Goal: Task Accomplishment & Management: Manage account settings

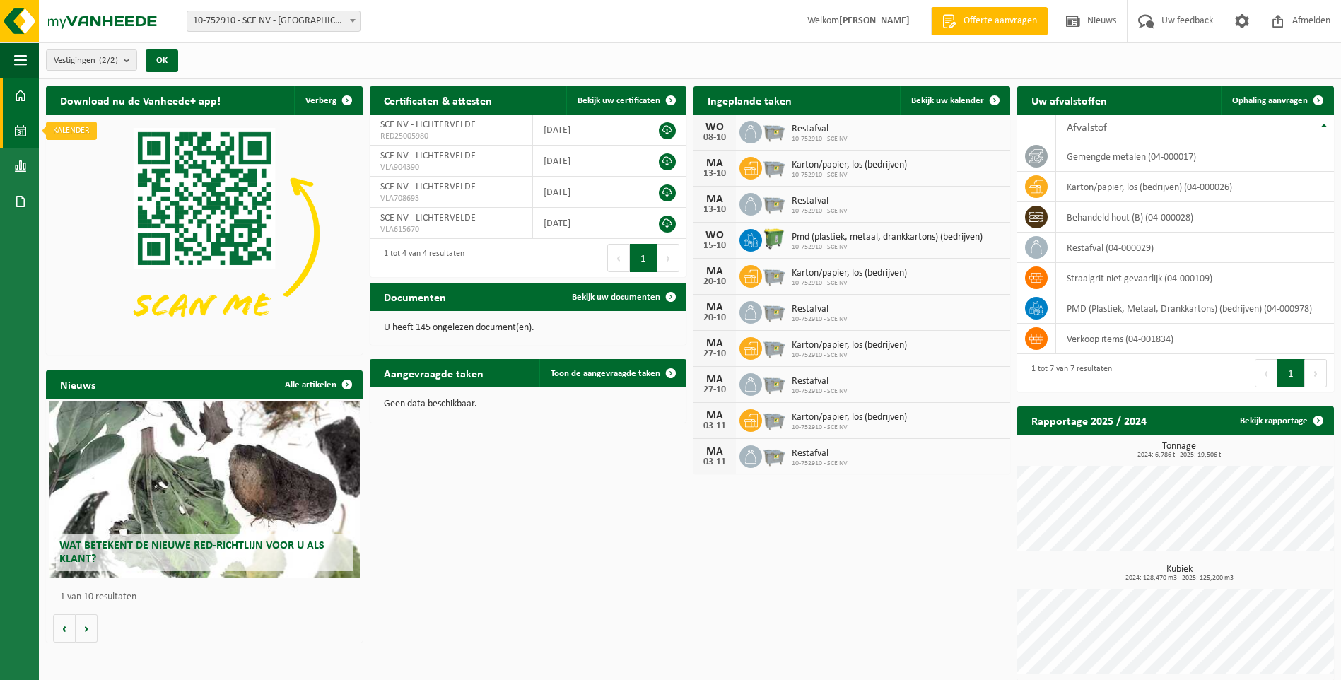
drag, startPoint x: 17, startPoint y: 133, endPoint x: 17, endPoint y: 142, distance: 9.2
click at [17, 133] on span at bounding box center [20, 130] width 13 height 35
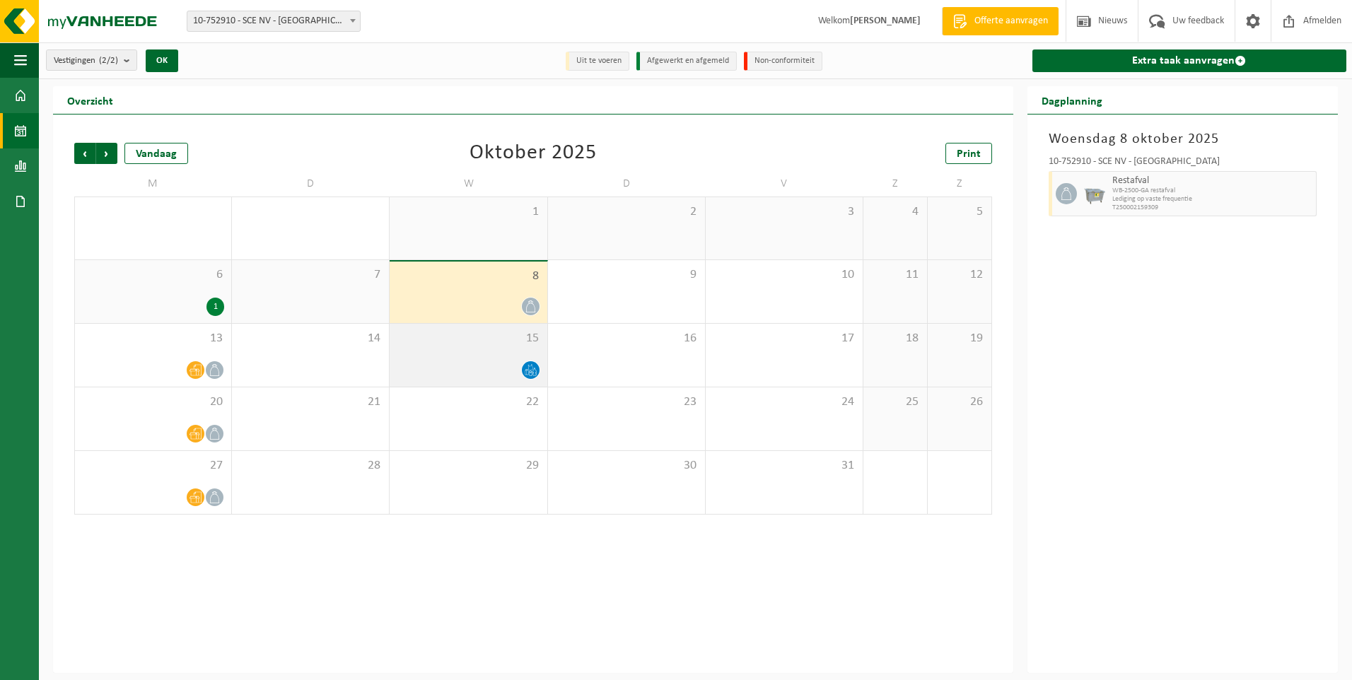
click at [491, 362] on div at bounding box center [468, 370] width 143 height 19
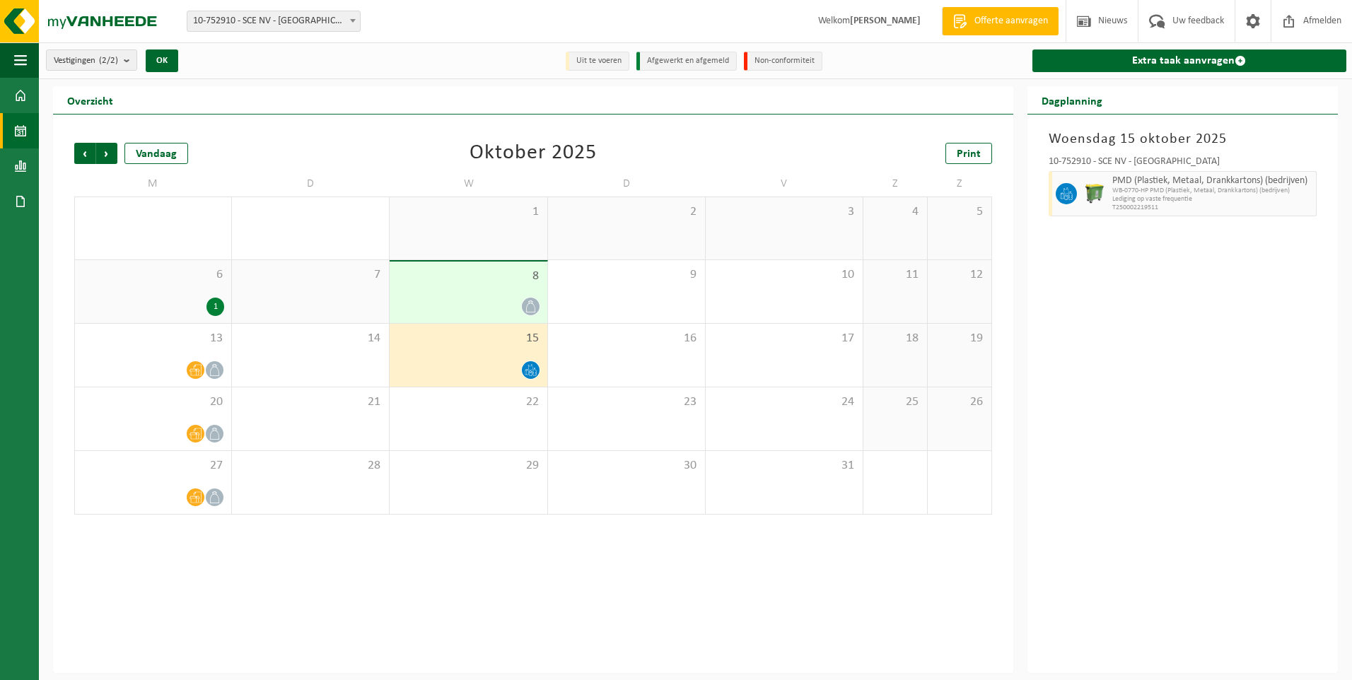
click at [498, 289] on div "8" at bounding box center [468, 293] width 157 height 62
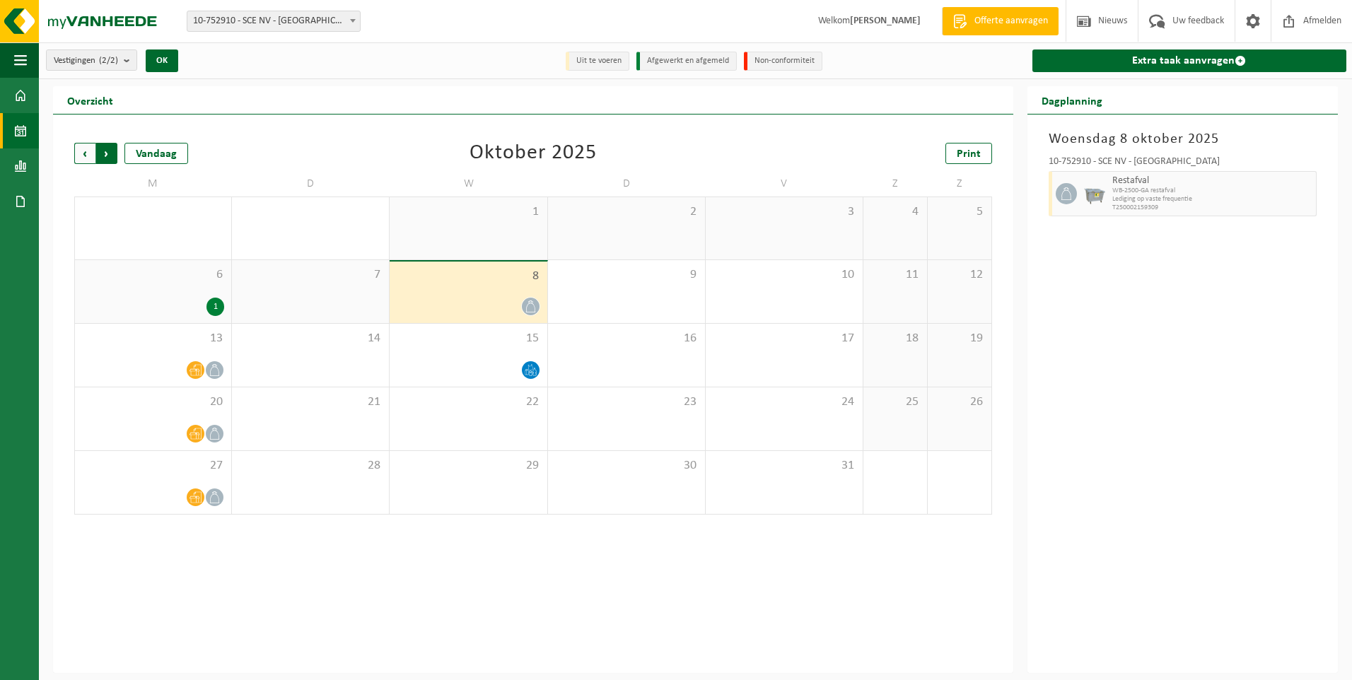
click at [77, 149] on span "Vorige" at bounding box center [84, 153] width 21 height 21
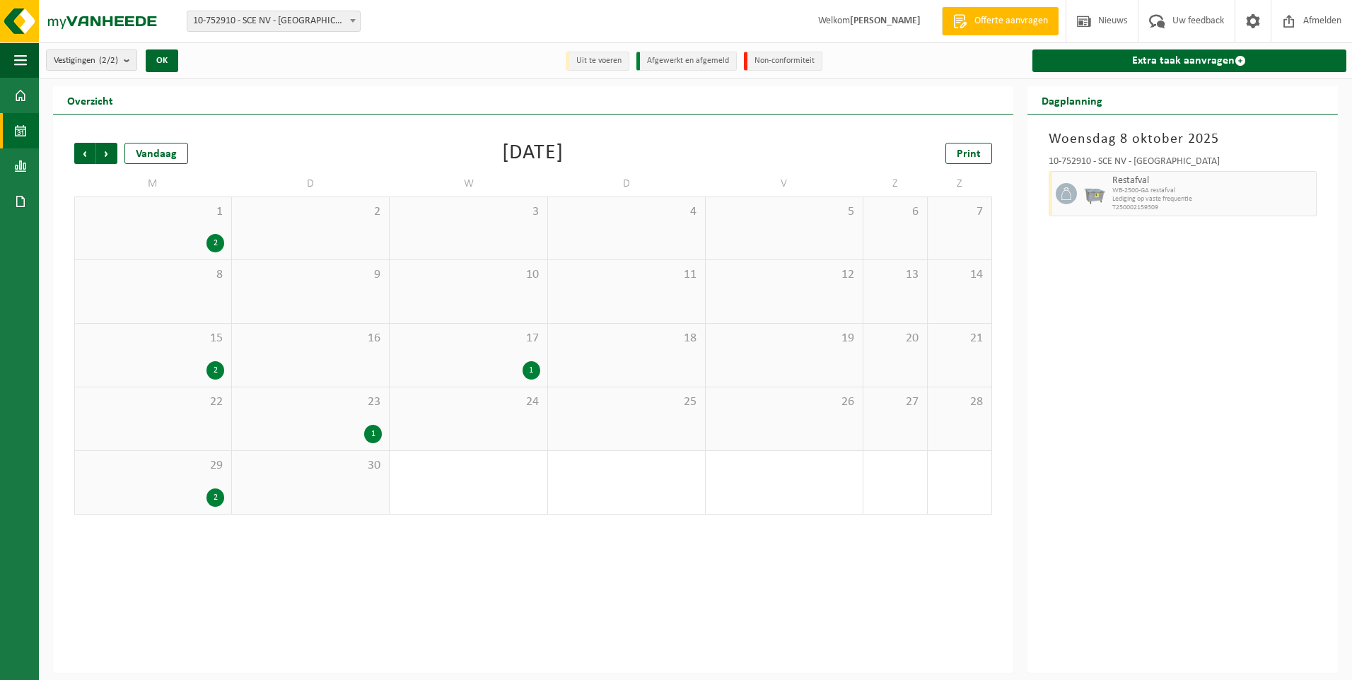
click at [663, 363] on div "18" at bounding box center [626, 355] width 157 height 63
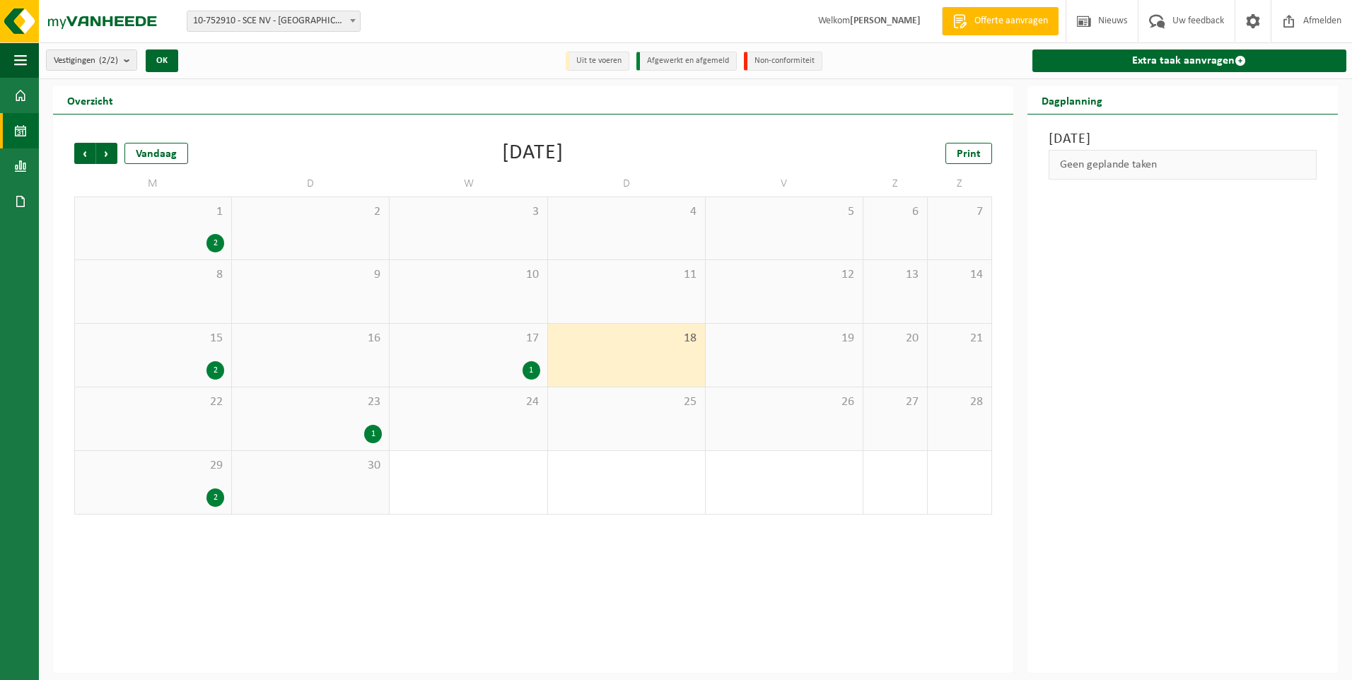
click at [346, 436] on div "1" at bounding box center [310, 434] width 143 height 18
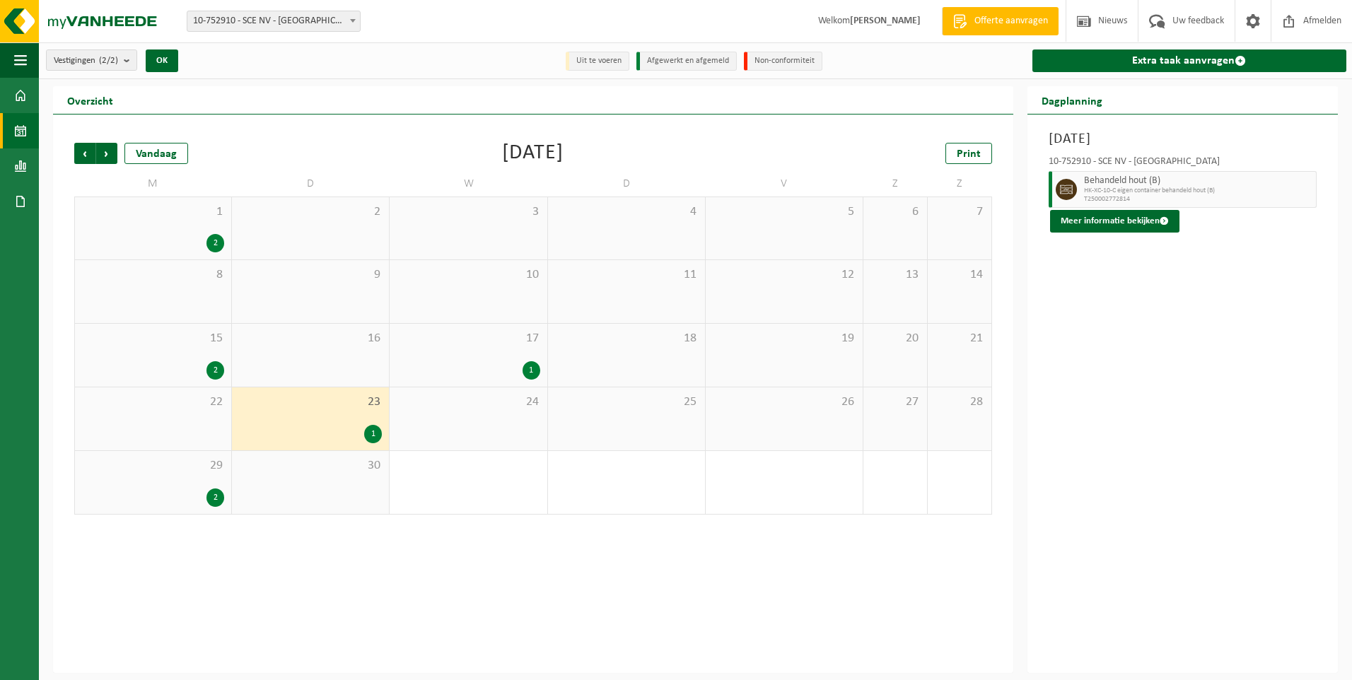
click at [199, 490] on div "2" at bounding box center [153, 498] width 142 height 18
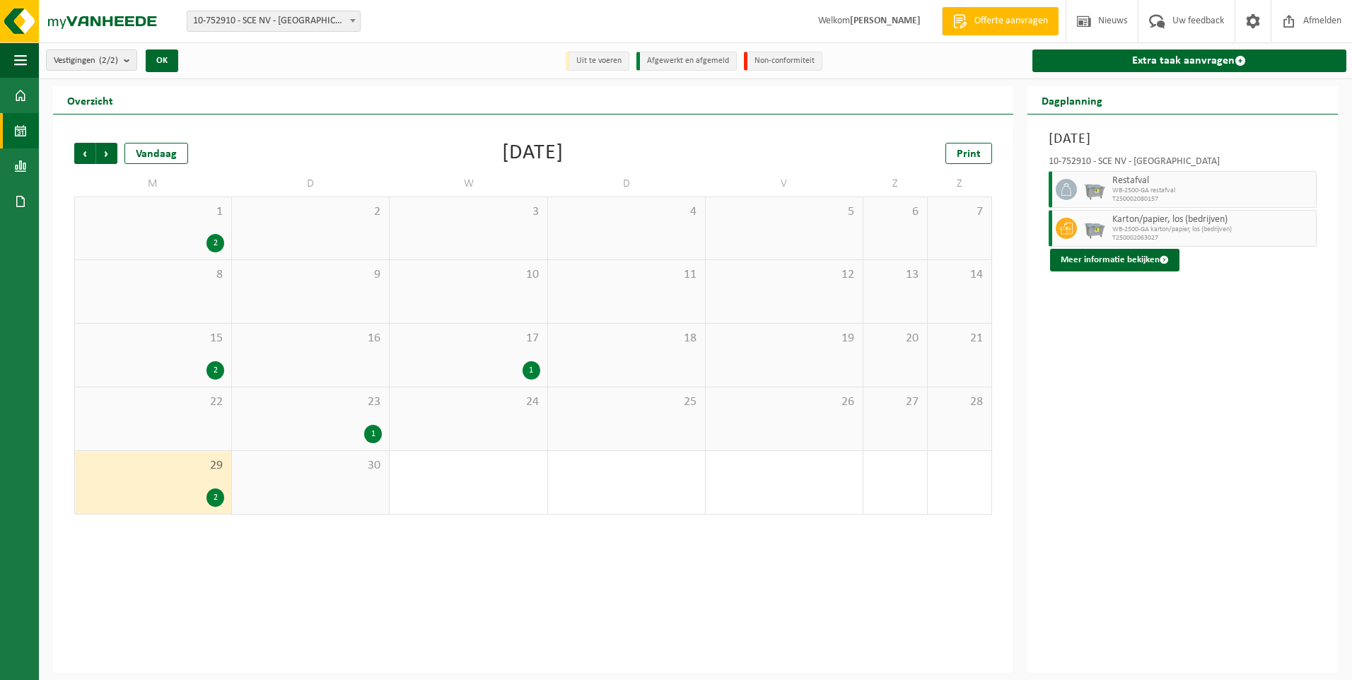
click at [665, 361] on div "18" at bounding box center [626, 355] width 157 height 63
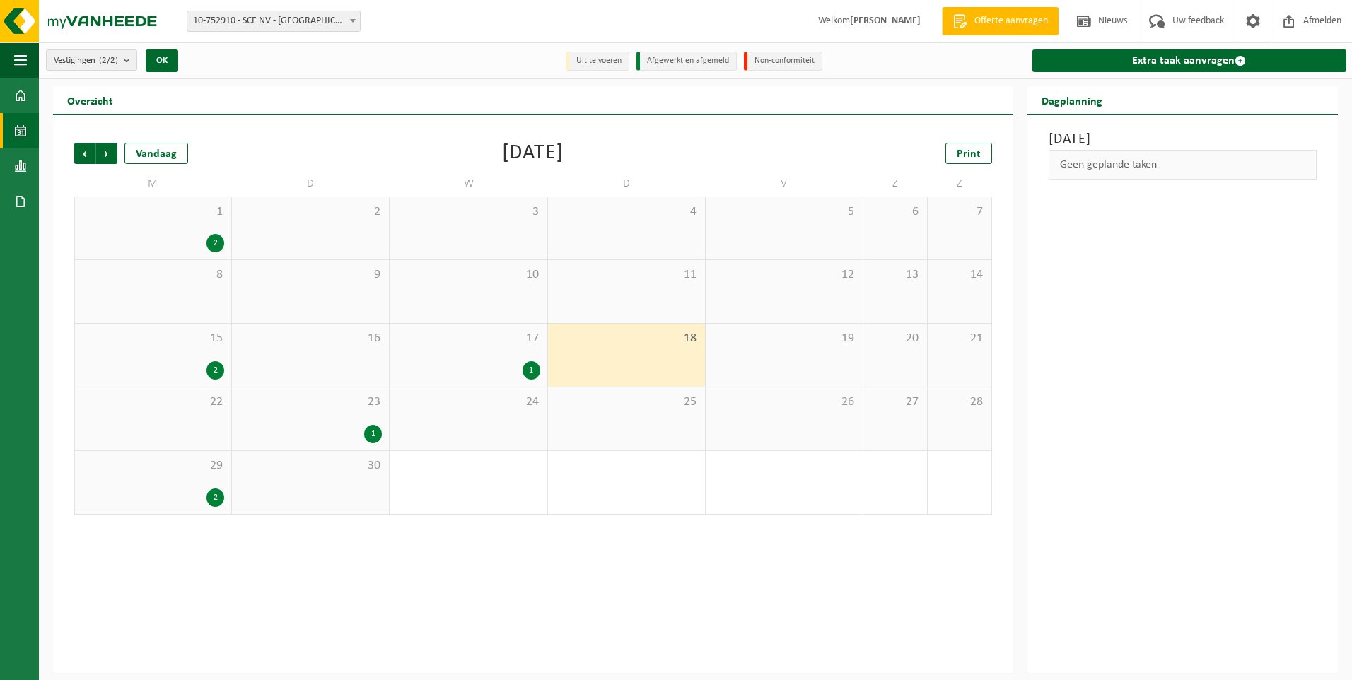
click at [202, 432] on div "22" at bounding box center [153, 418] width 156 height 63
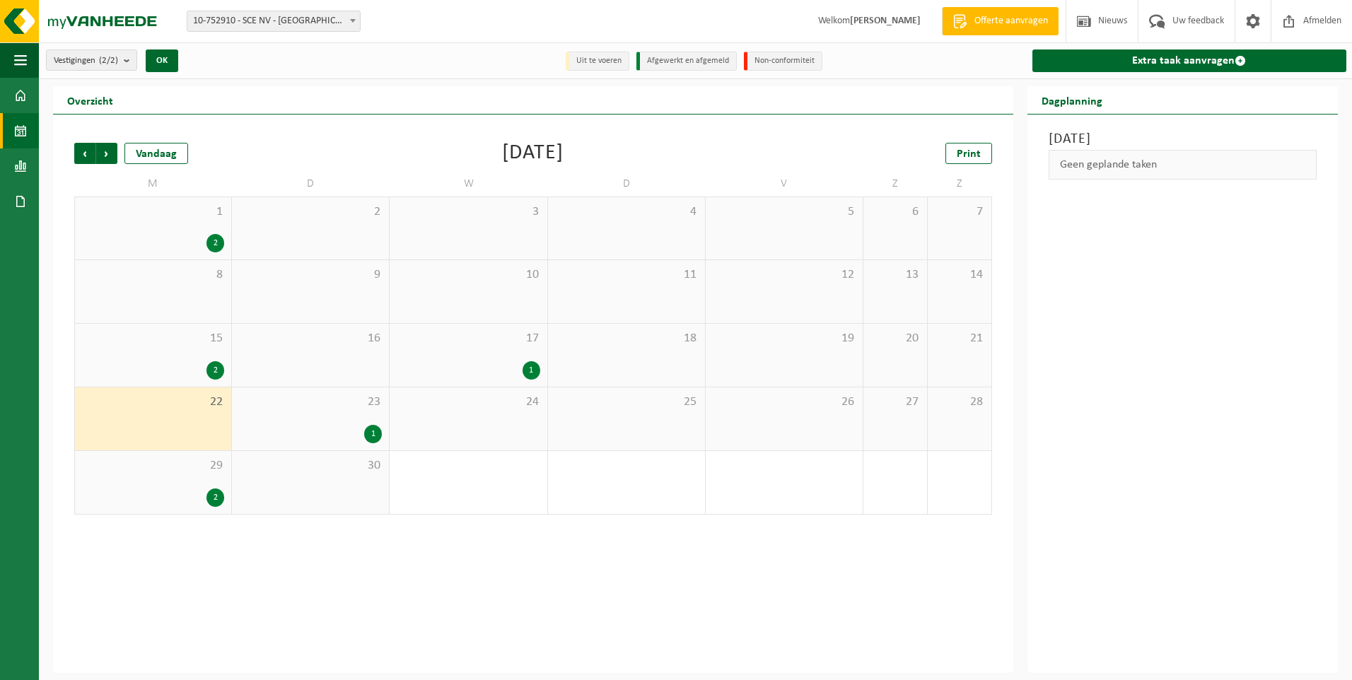
click at [196, 498] on div "2" at bounding box center [153, 498] width 142 height 18
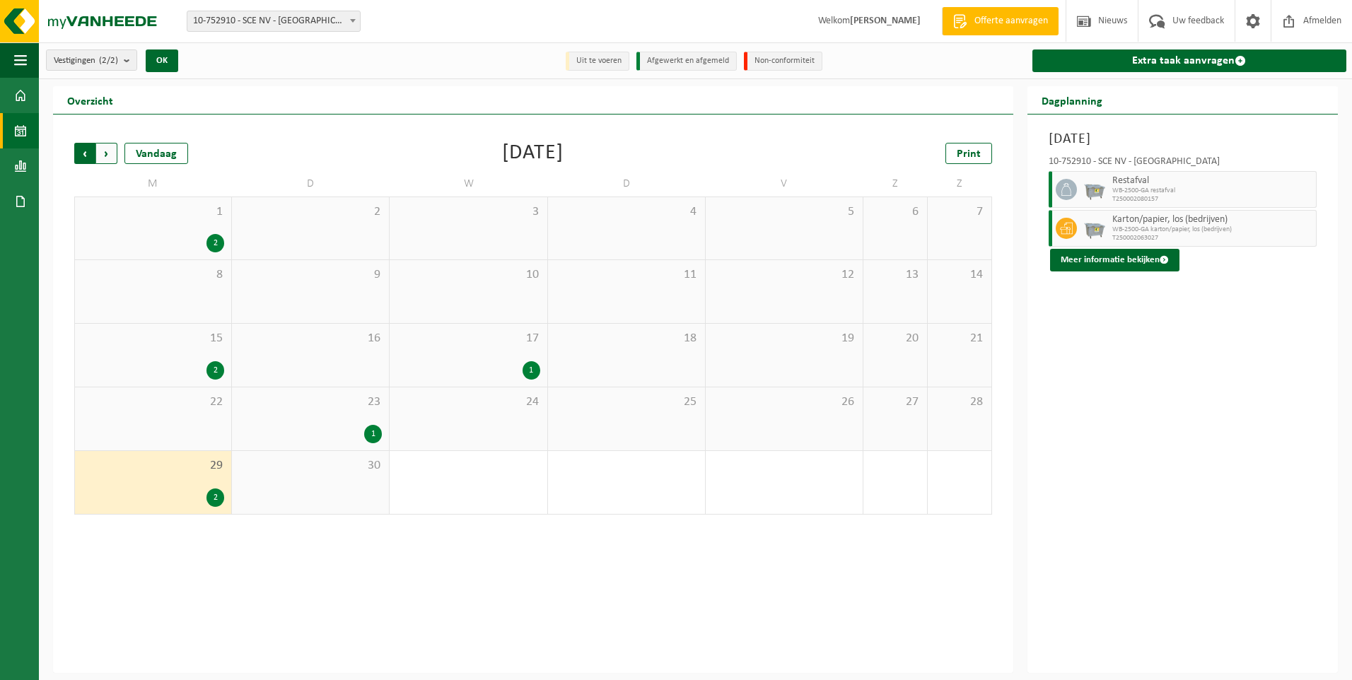
click at [103, 150] on span "Volgende" at bounding box center [106, 153] width 21 height 21
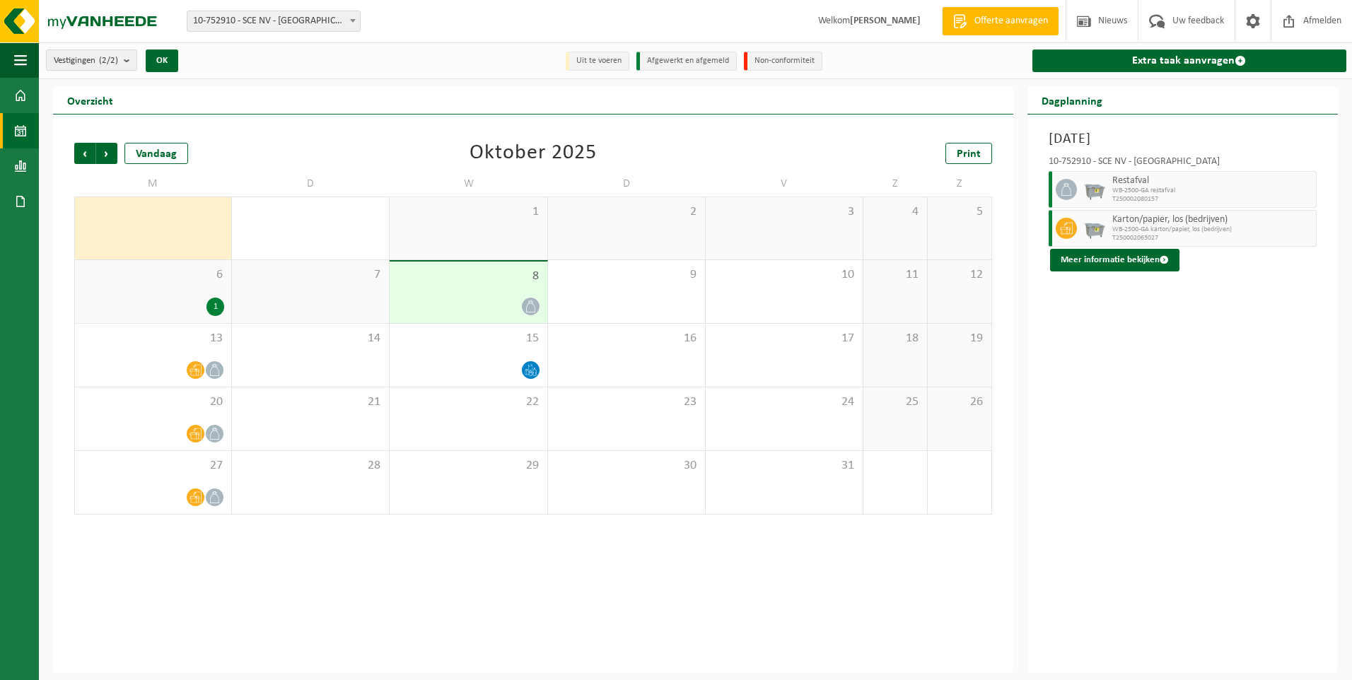
click at [197, 307] on div "1" at bounding box center [153, 307] width 142 height 18
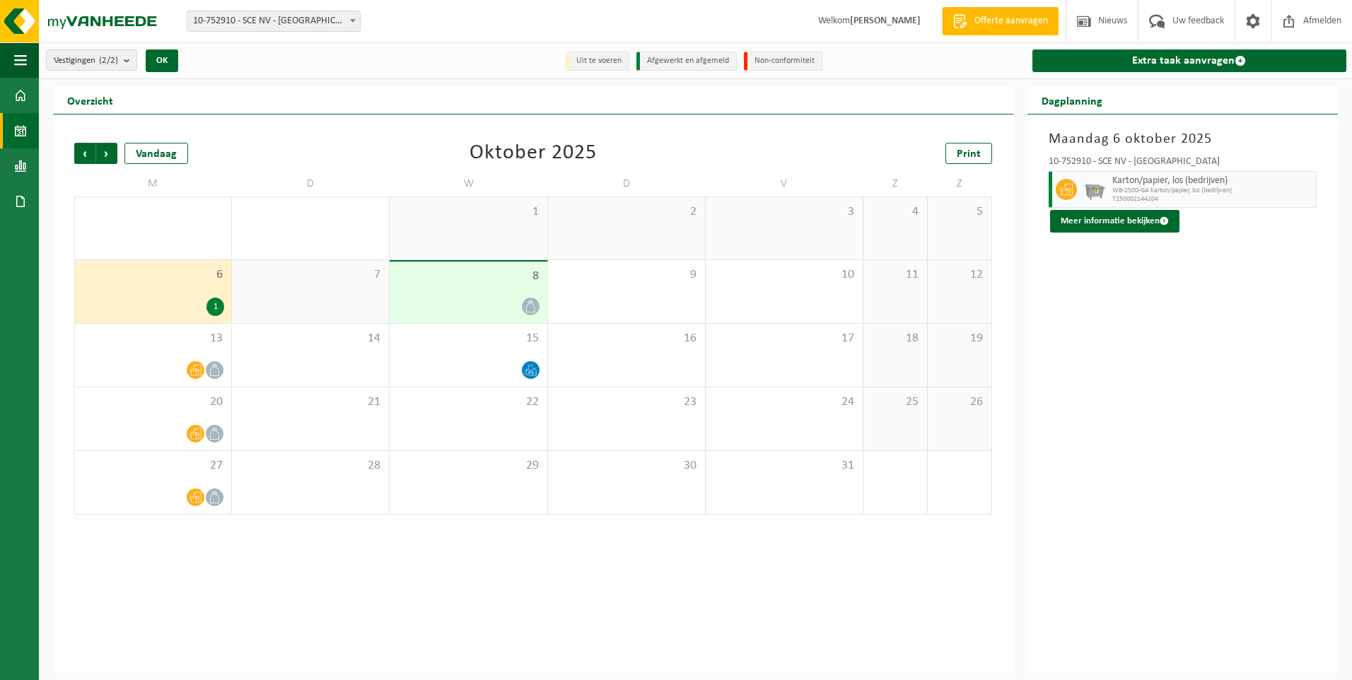
click at [513, 308] on div at bounding box center [468, 306] width 143 height 19
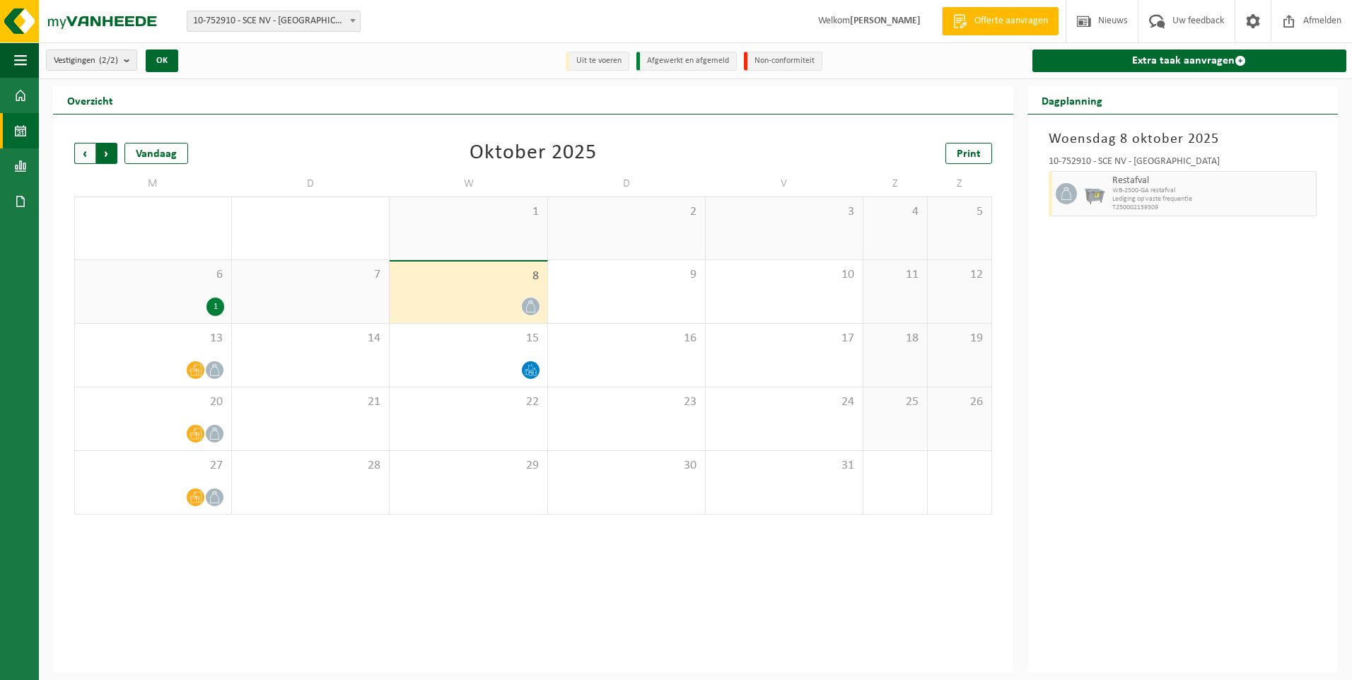
click at [84, 148] on span "Vorige" at bounding box center [84, 153] width 21 height 21
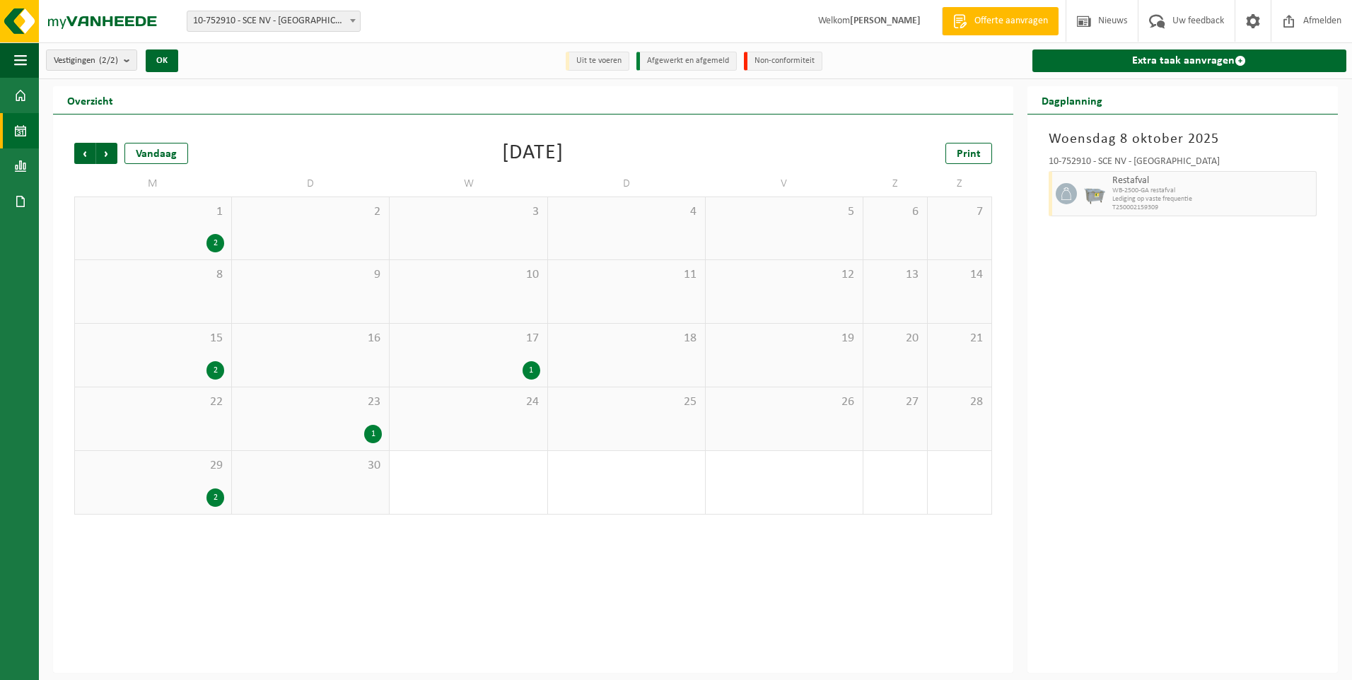
click at [527, 418] on div "24" at bounding box center [468, 418] width 157 height 63
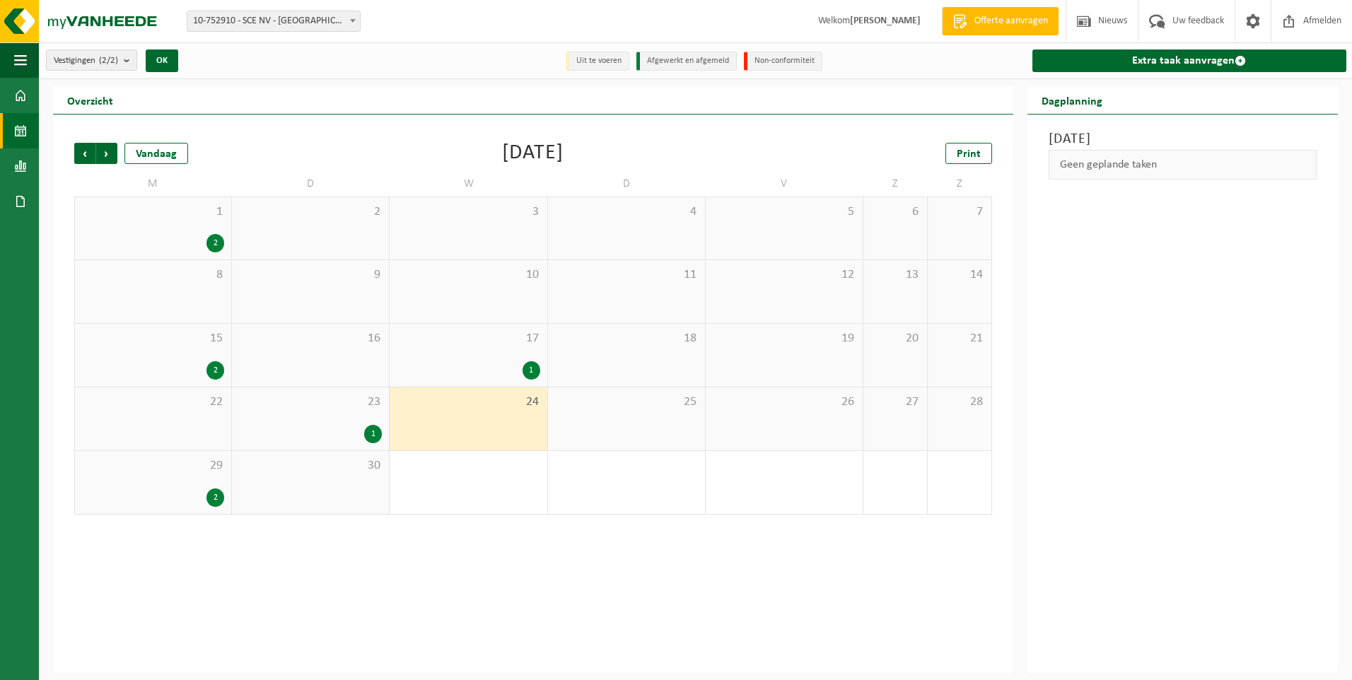
click at [654, 414] on div "25" at bounding box center [626, 418] width 157 height 63
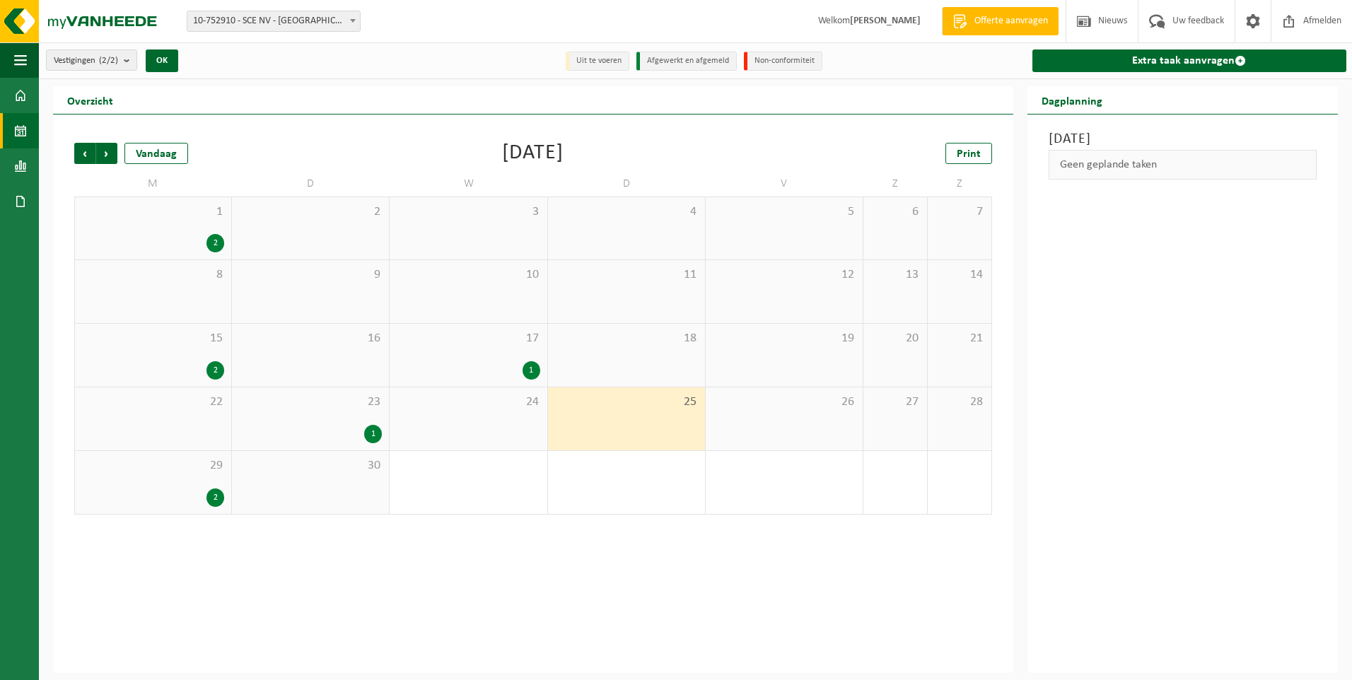
click at [192, 487] on div "29 2" at bounding box center [153, 482] width 156 height 63
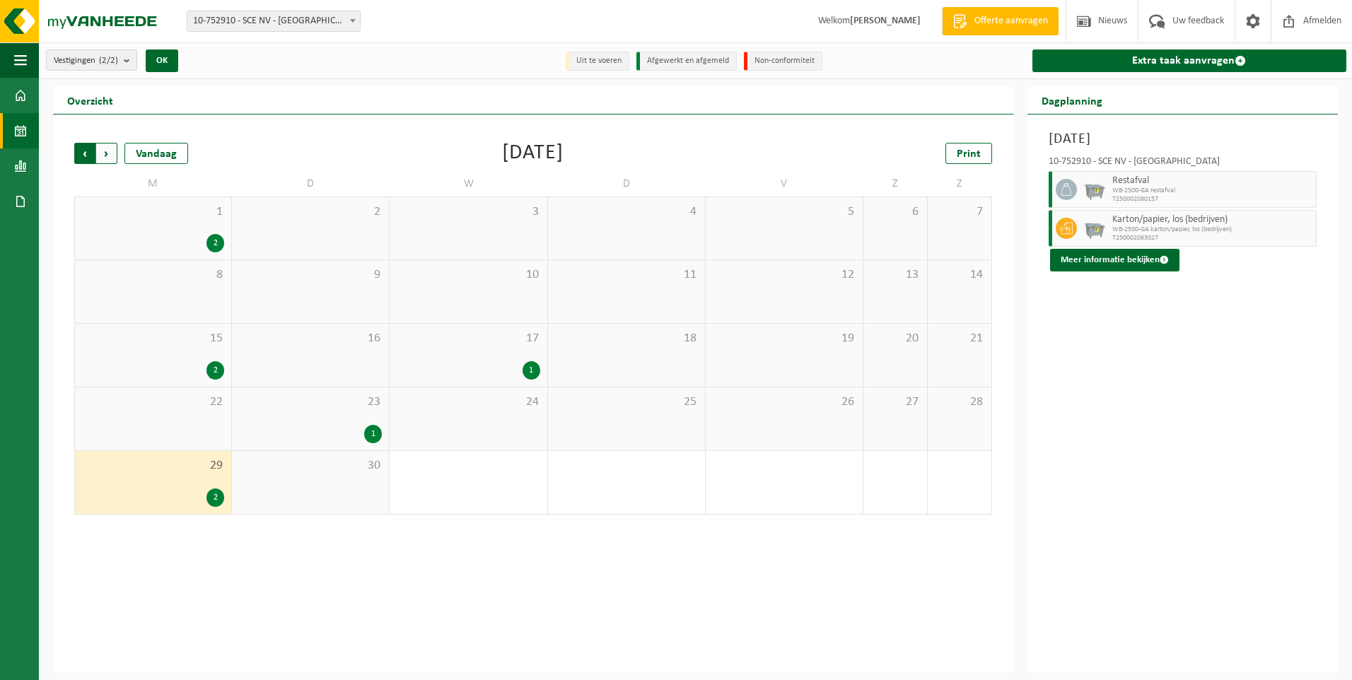
click at [110, 150] on span "Volgende" at bounding box center [106, 153] width 21 height 21
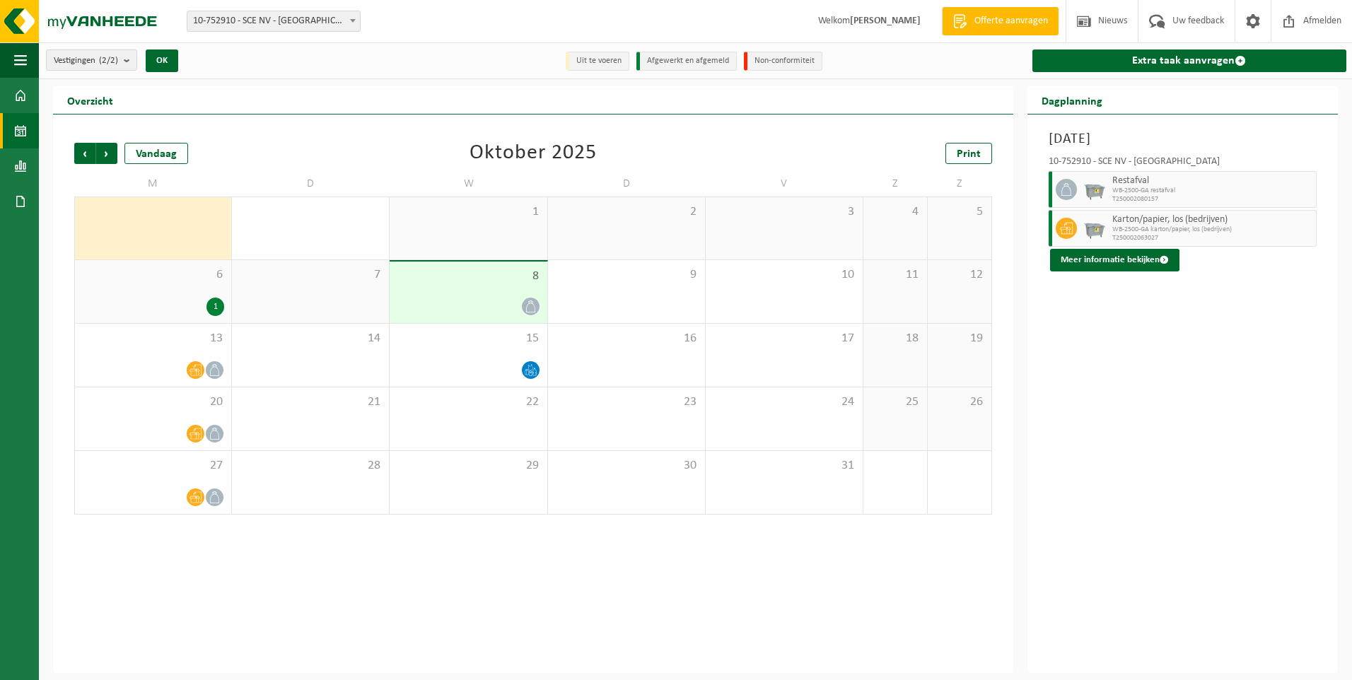
click at [185, 300] on div "1" at bounding box center [153, 307] width 142 height 18
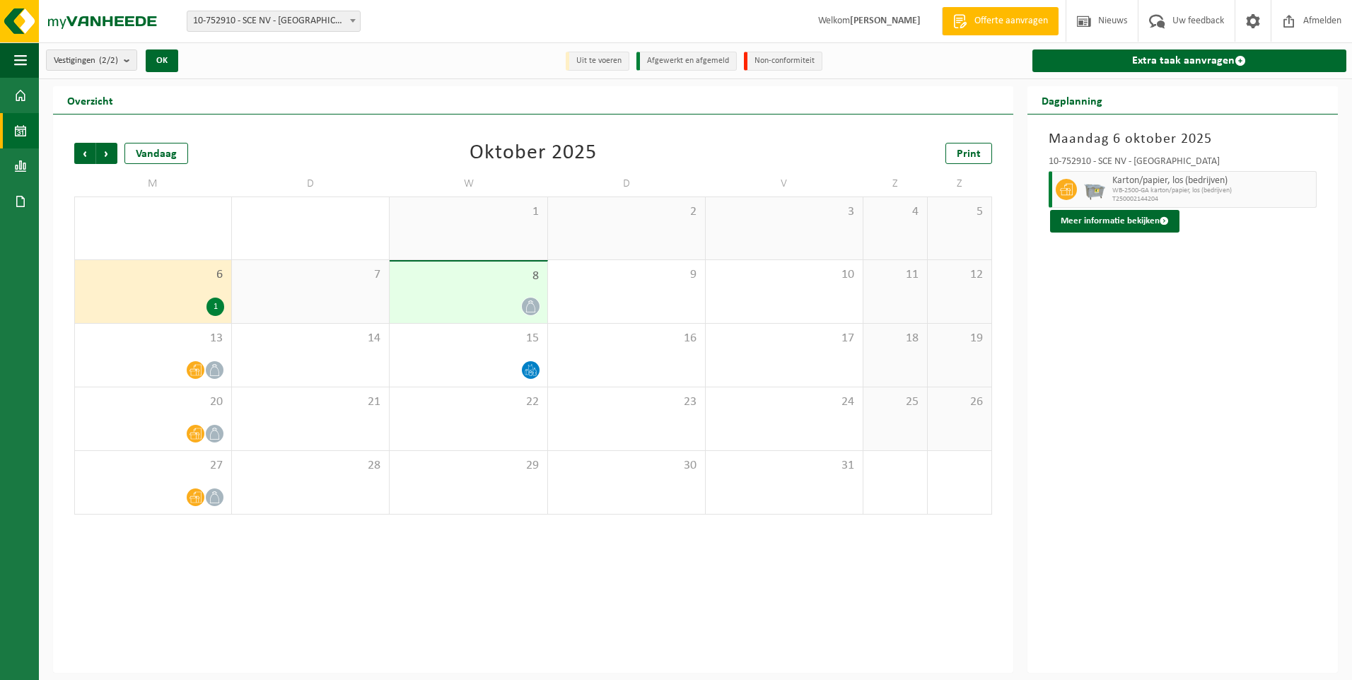
click at [487, 287] on div "8" at bounding box center [468, 293] width 157 height 62
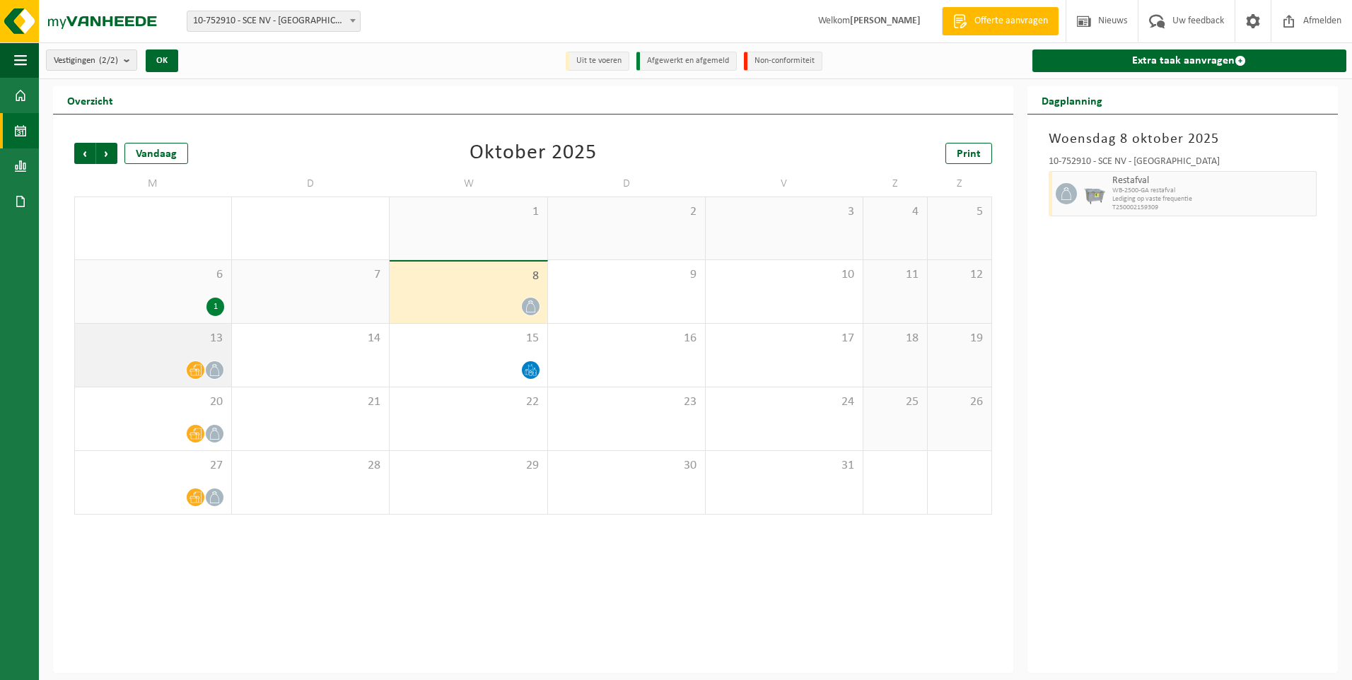
click at [134, 367] on div at bounding box center [153, 370] width 142 height 19
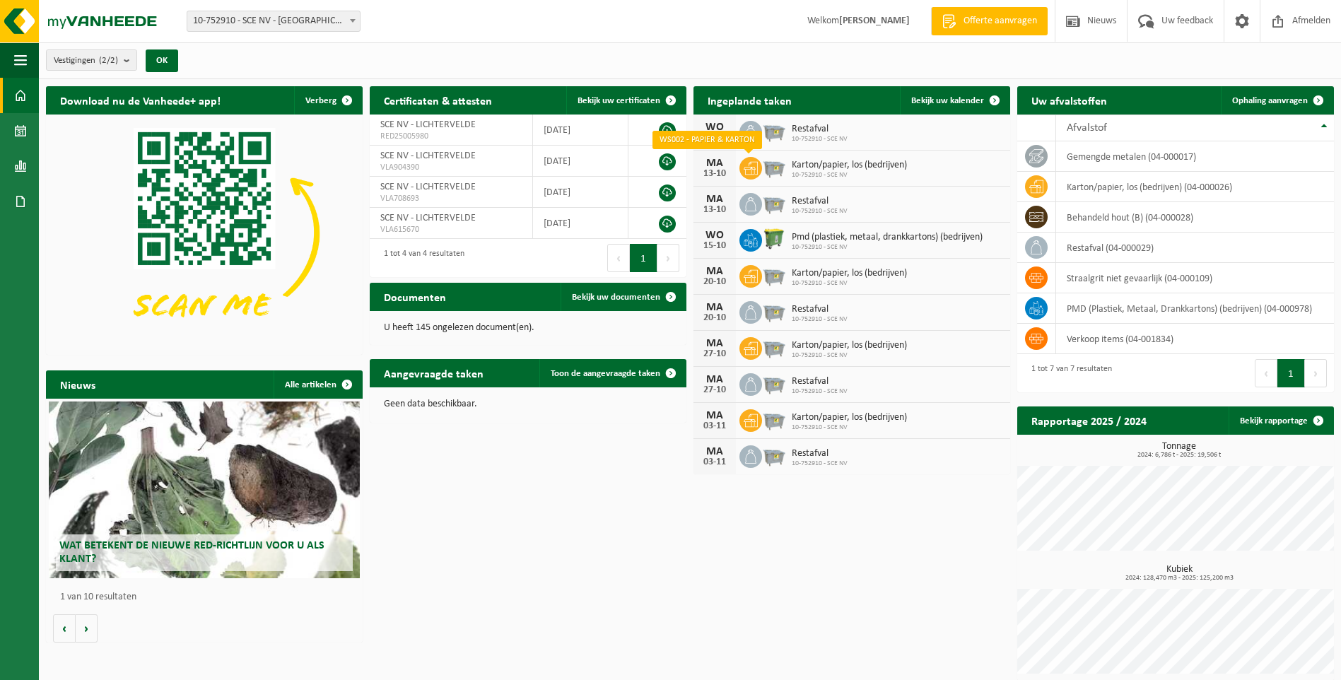
click at [749, 167] on icon at bounding box center [751, 168] width 14 height 14
click at [969, 98] on span "Bekijk uw kalender" at bounding box center [947, 100] width 73 height 9
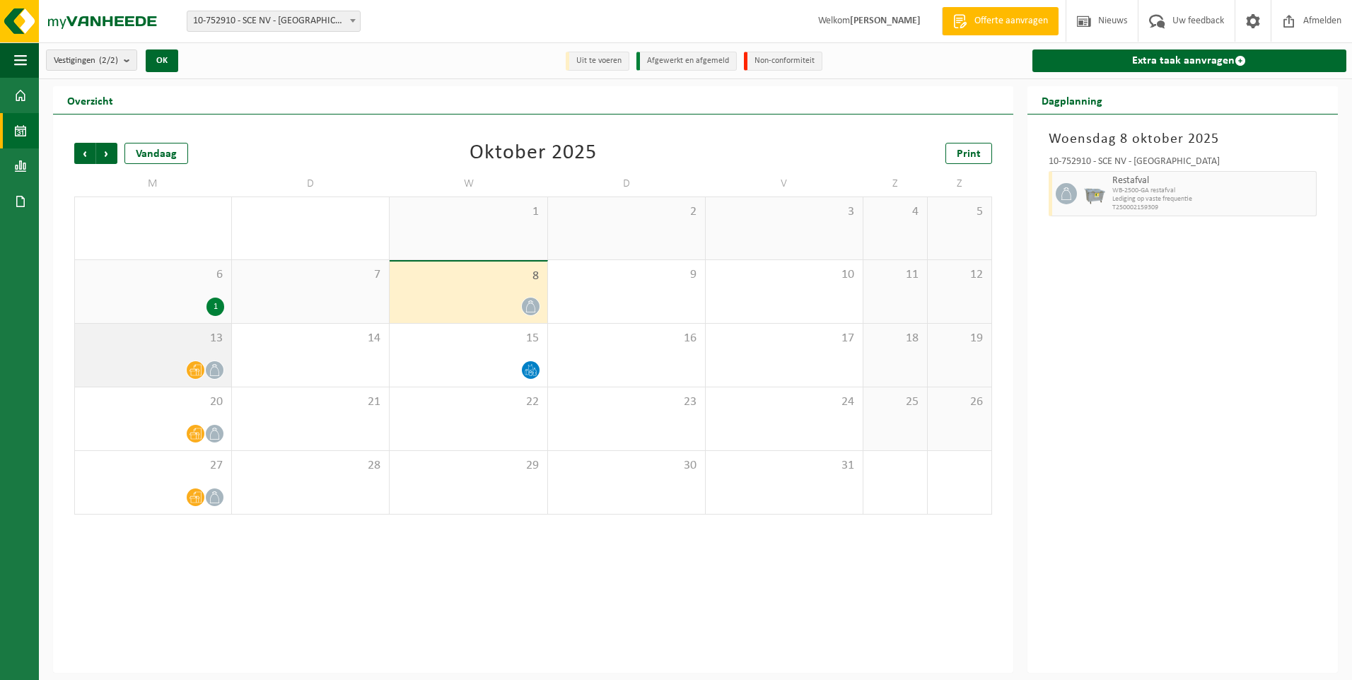
click at [212, 368] on icon at bounding box center [215, 370] width 12 height 12
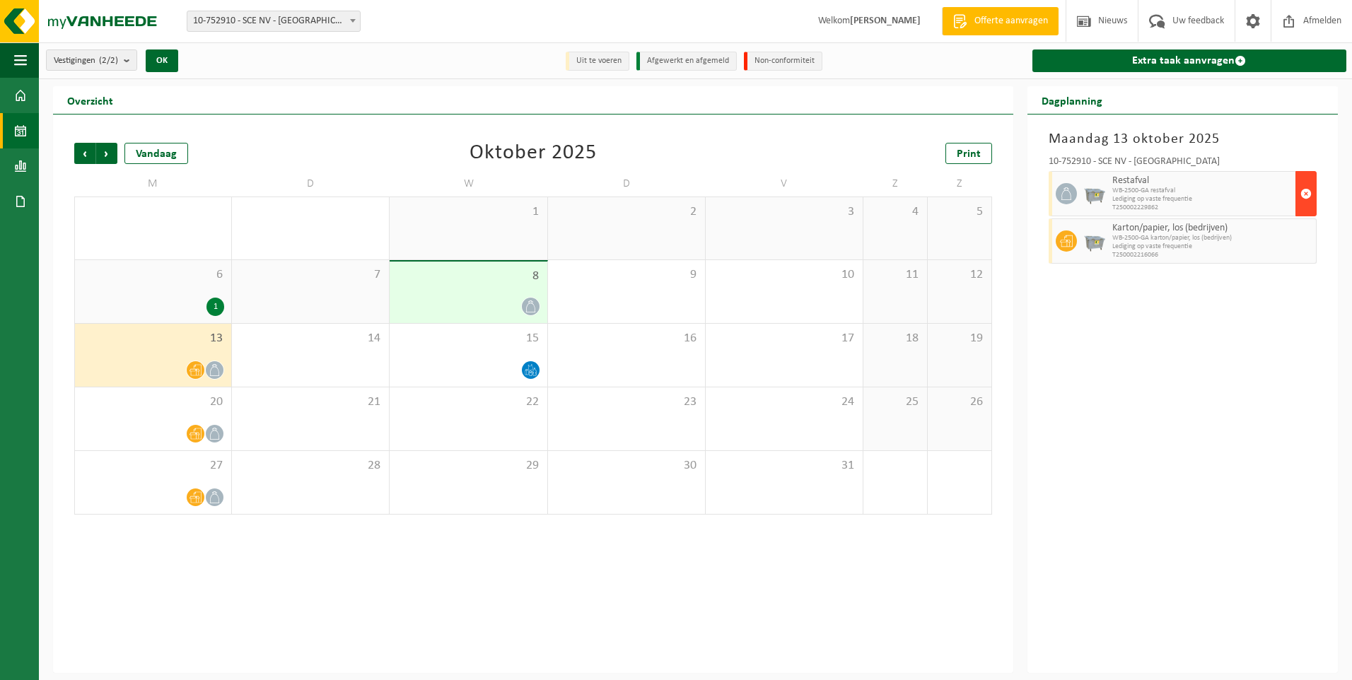
click at [1307, 192] on span "button" at bounding box center [1305, 194] width 11 height 28
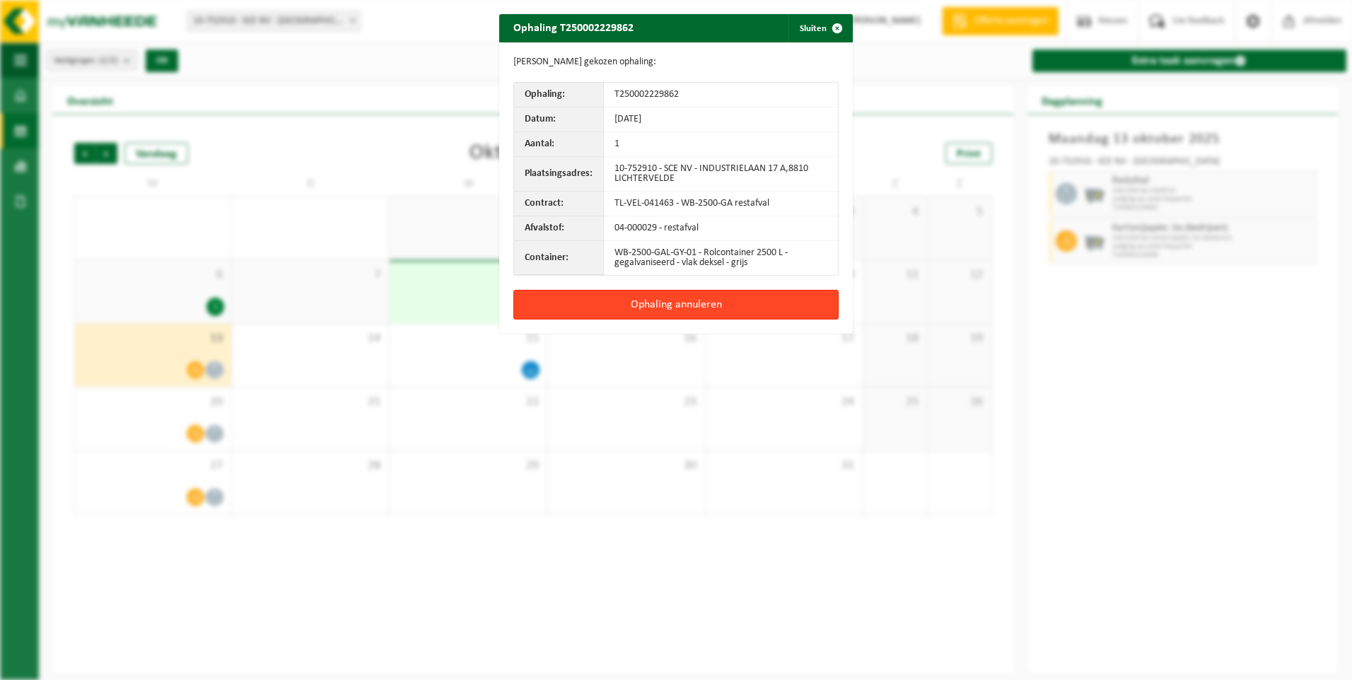
click at [694, 303] on button "Ophaling annuleren" at bounding box center [675, 305] width 325 height 30
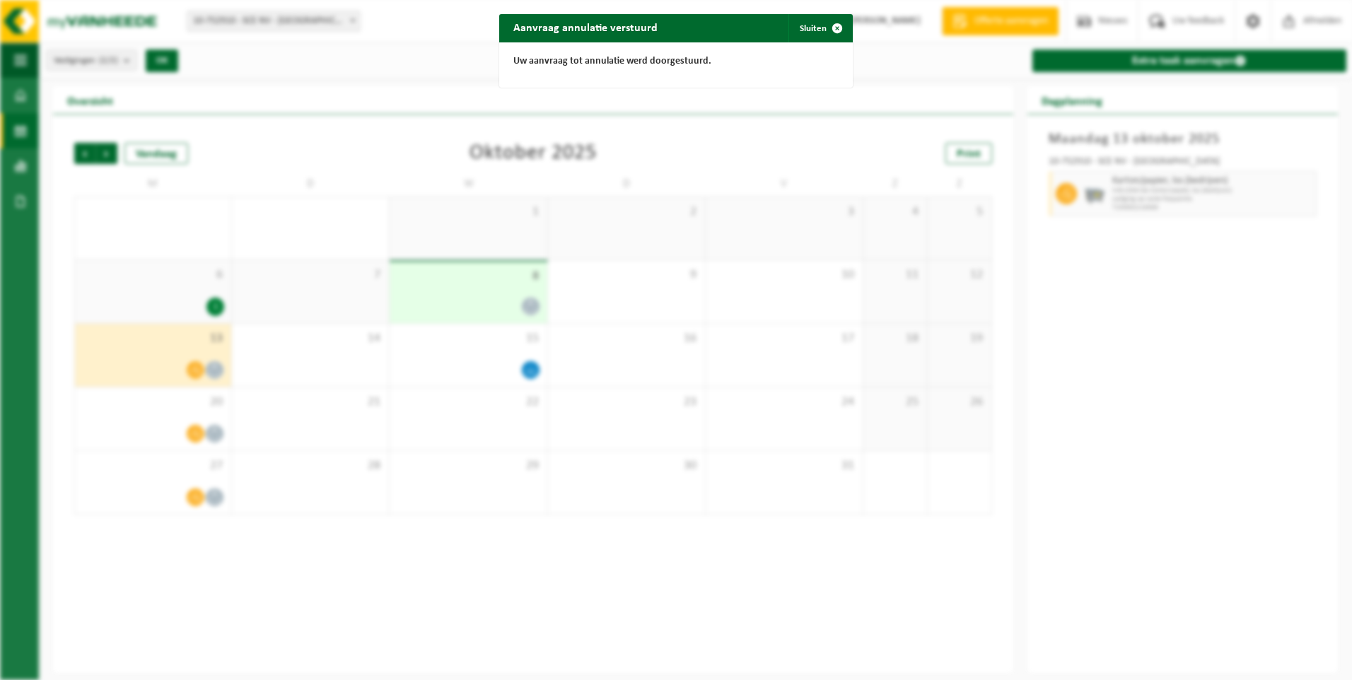
click at [1193, 363] on div "Aanvraag annulatie verstuurd Sluiten Uw aanvraag tot annulatie werd doorgestuur…" at bounding box center [676, 340] width 1352 height 680
